Goal: Transaction & Acquisition: Purchase product/service

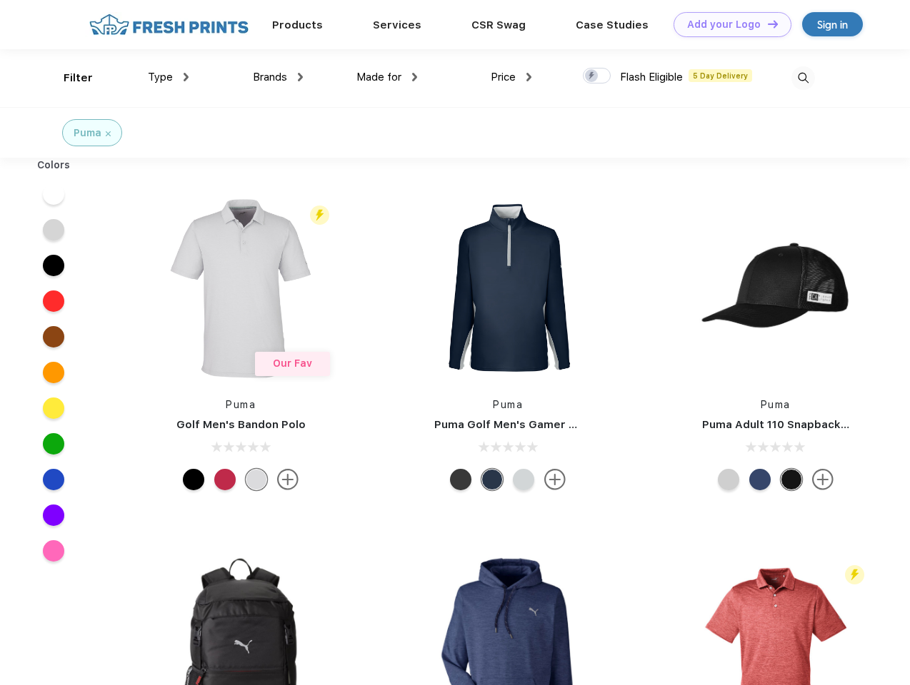
click at [727, 24] on link "Add your Logo Design Tool" at bounding box center [732, 24] width 118 height 25
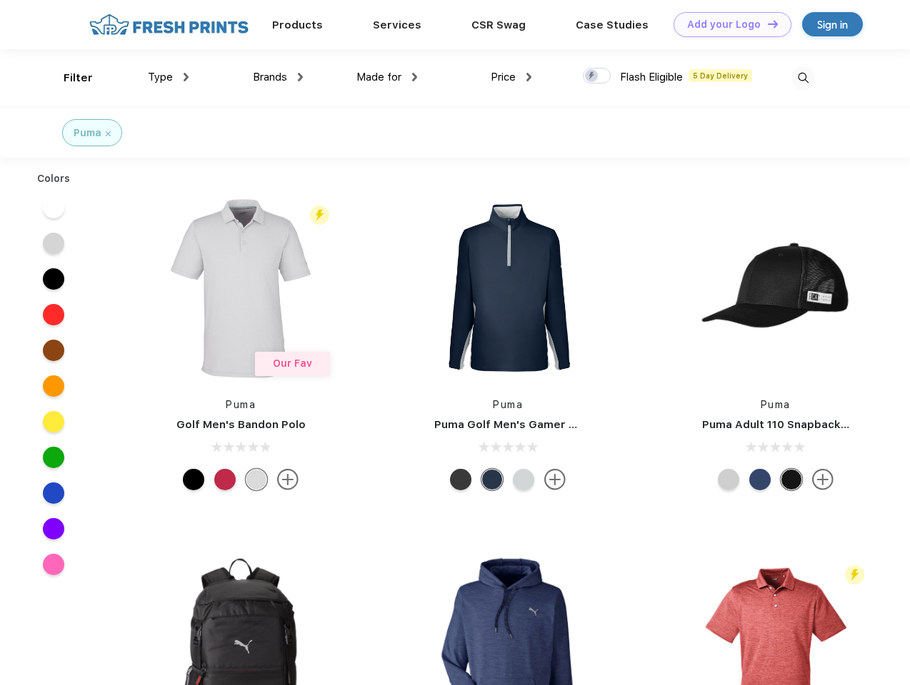
click at [0, 0] on div "Design Tool" at bounding box center [0, 0] width 0 height 0
click at [766, 24] on link "Add your Logo Design Tool" at bounding box center [732, 24] width 118 height 25
click at [69, 78] on div "Filter" at bounding box center [78, 78] width 29 height 16
click at [168, 77] on span "Type" at bounding box center [160, 77] width 25 height 13
click at [278, 77] on span "Brands" at bounding box center [270, 77] width 34 height 13
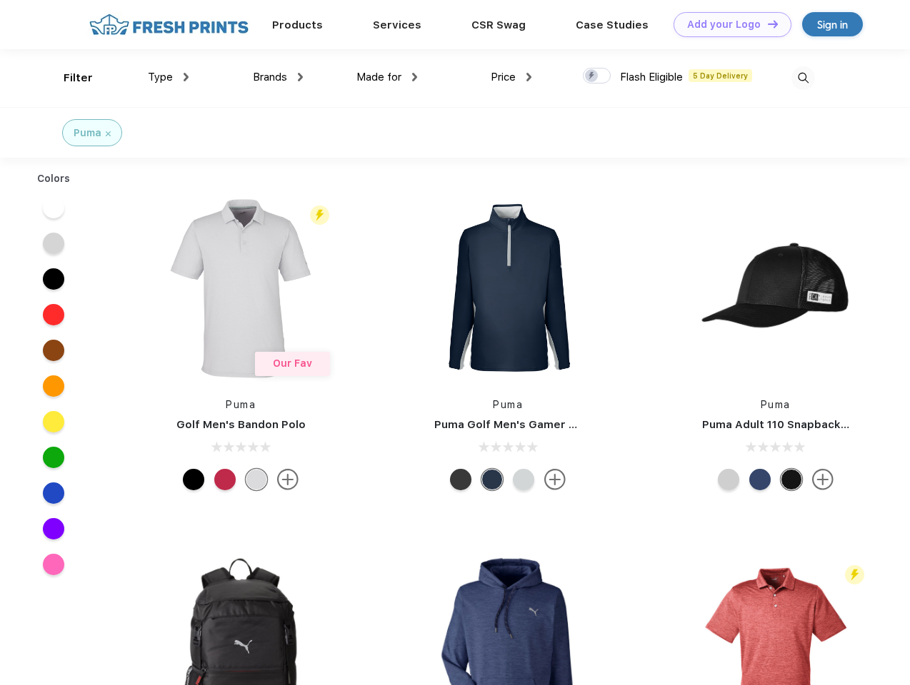
click at [387, 77] on span "Made for" at bounding box center [378, 77] width 45 height 13
click at [511, 77] on span "Price" at bounding box center [502, 77] width 25 height 13
click at [597, 76] on div at bounding box center [597, 76] width 28 height 16
click at [592, 76] on input "checkbox" at bounding box center [587, 71] width 9 height 9
click at [802, 78] on img at bounding box center [803, 78] width 24 height 24
